Goal: Task Accomplishment & Management: Complete application form

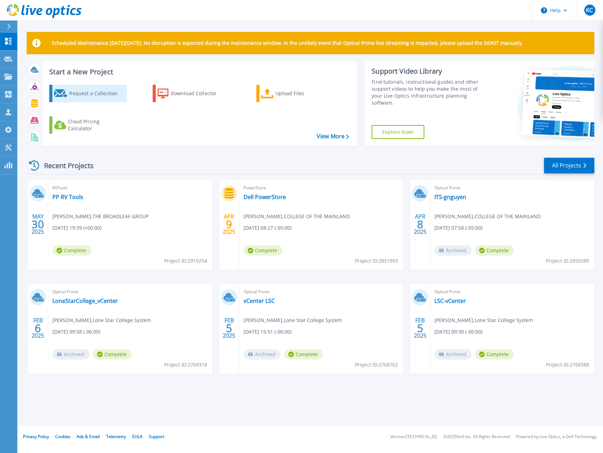
click at [108, 91] on div "Request a Collection" at bounding box center [97, 93] width 56 height 14
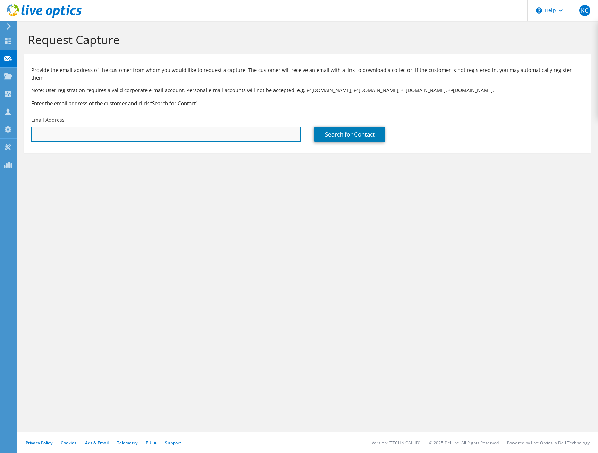
click at [179, 127] on input "text" at bounding box center [165, 134] width 269 height 15
click at [154, 127] on input "text" at bounding box center [165, 134] width 269 height 15
paste input "mbirdsall@cogc.com"
type input "mbirdsall@cogc.com"
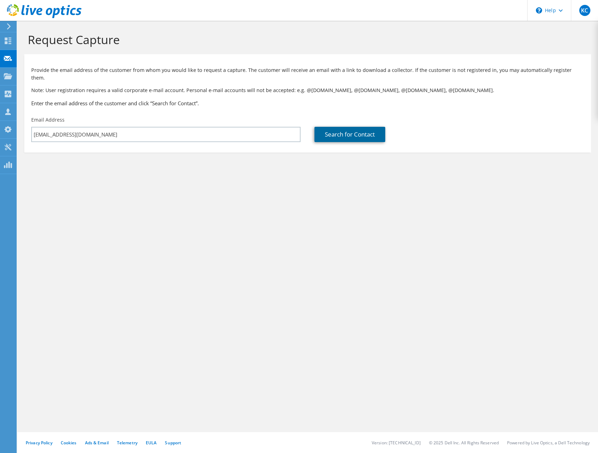
click at [346, 127] on link "Search for Contact" at bounding box center [349, 134] width 71 height 15
type input "CITATION OIL & GAS CORP"
type input "Matt"
type input "Birdsall"
type input "[GEOGRAPHIC_DATA]"
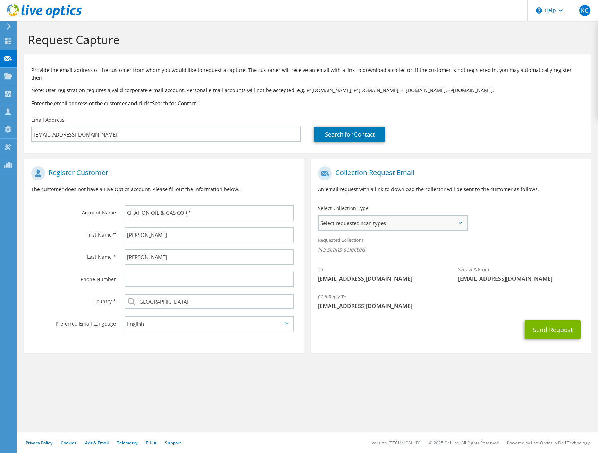
click at [449, 216] on span "Select requested scan types" at bounding box center [393, 223] width 148 height 14
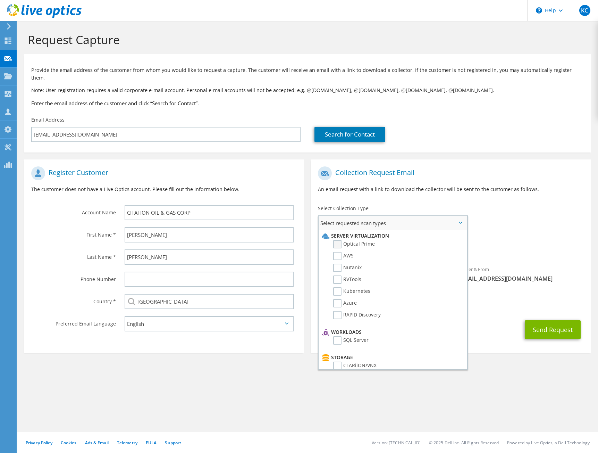
click at [340, 240] on label "Optical Prime" at bounding box center [354, 244] width 42 height 8
click at [0, 0] on input "Optical Prime" at bounding box center [0, 0] width 0 height 0
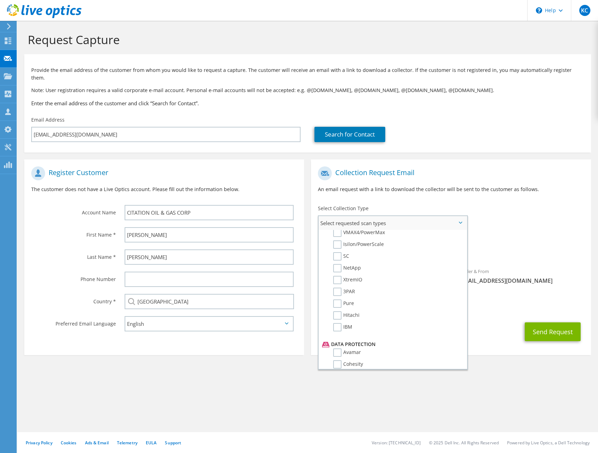
scroll to position [208, 0]
click at [337, 283] on label "Pure" at bounding box center [343, 287] width 21 height 8
click at [0, 0] on input "Pure" at bounding box center [0, 0] width 0 height 0
click at [203, 372] on section "Request Capture Provide the email address of the customer from whom you would l…" at bounding box center [307, 205] width 581 height 369
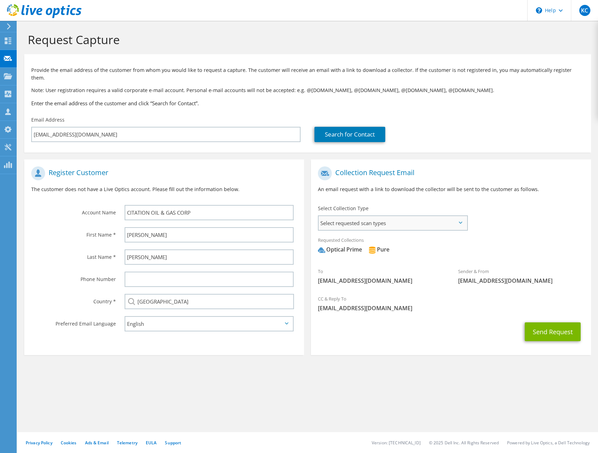
click at [464, 216] on span "Select requested scan types" at bounding box center [393, 223] width 148 height 14
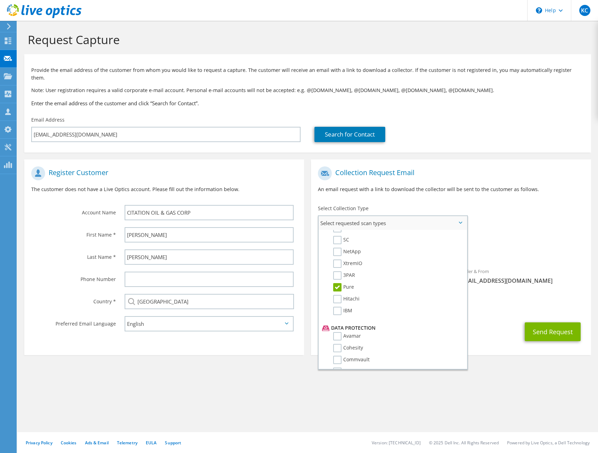
click at [338, 283] on label "Pure" at bounding box center [343, 287] width 21 height 8
click at [0, 0] on input "Pure" at bounding box center [0, 0] width 0 height 0
click at [502, 325] on div "Send Request" at bounding box center [451, 332] width 280 height 26
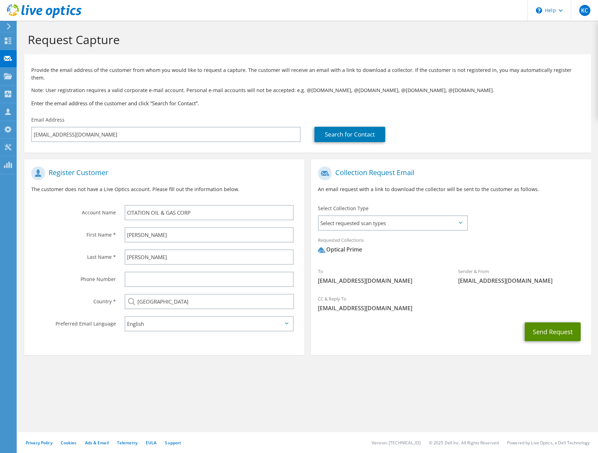
click at [546, 326] on button "Send Request" at bounding box center [553, 331] width 56 height 19
